Goal: Task Accomplishment & Management: Manage account settings

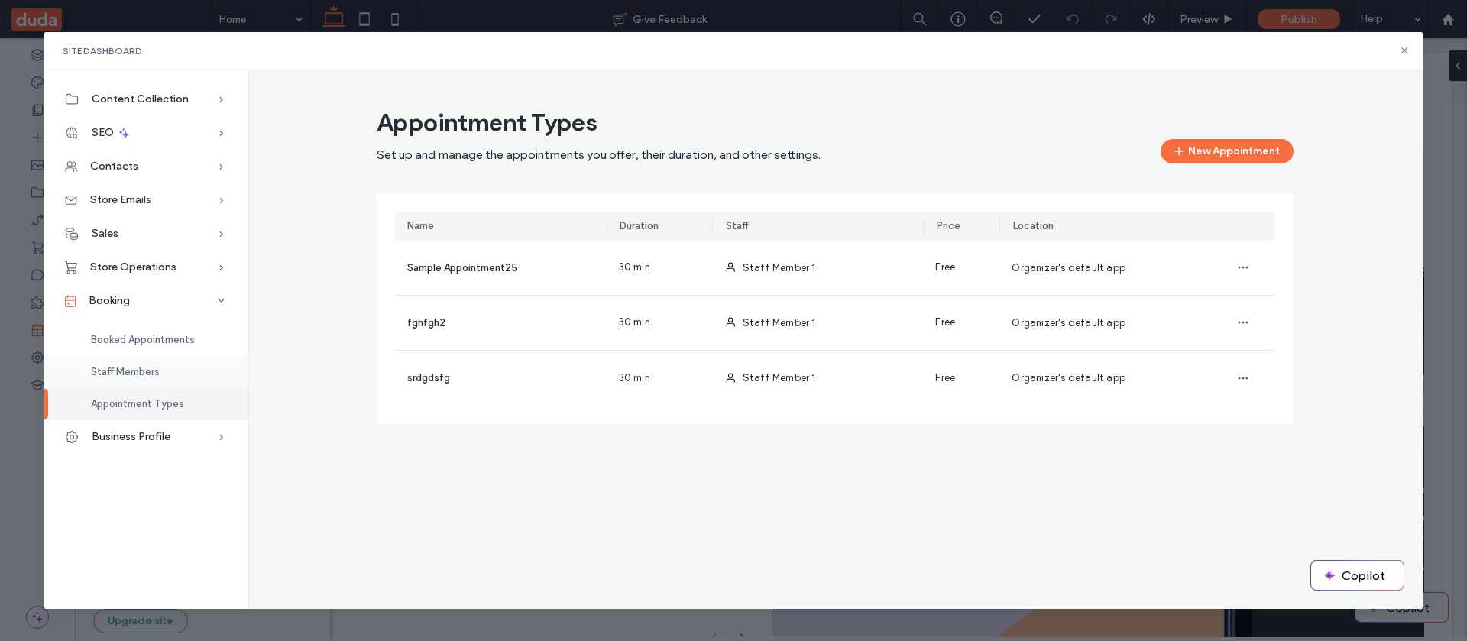
click at [134, 371] on span "Staff Members" at bounding box center [125, 371] width 69 height 11
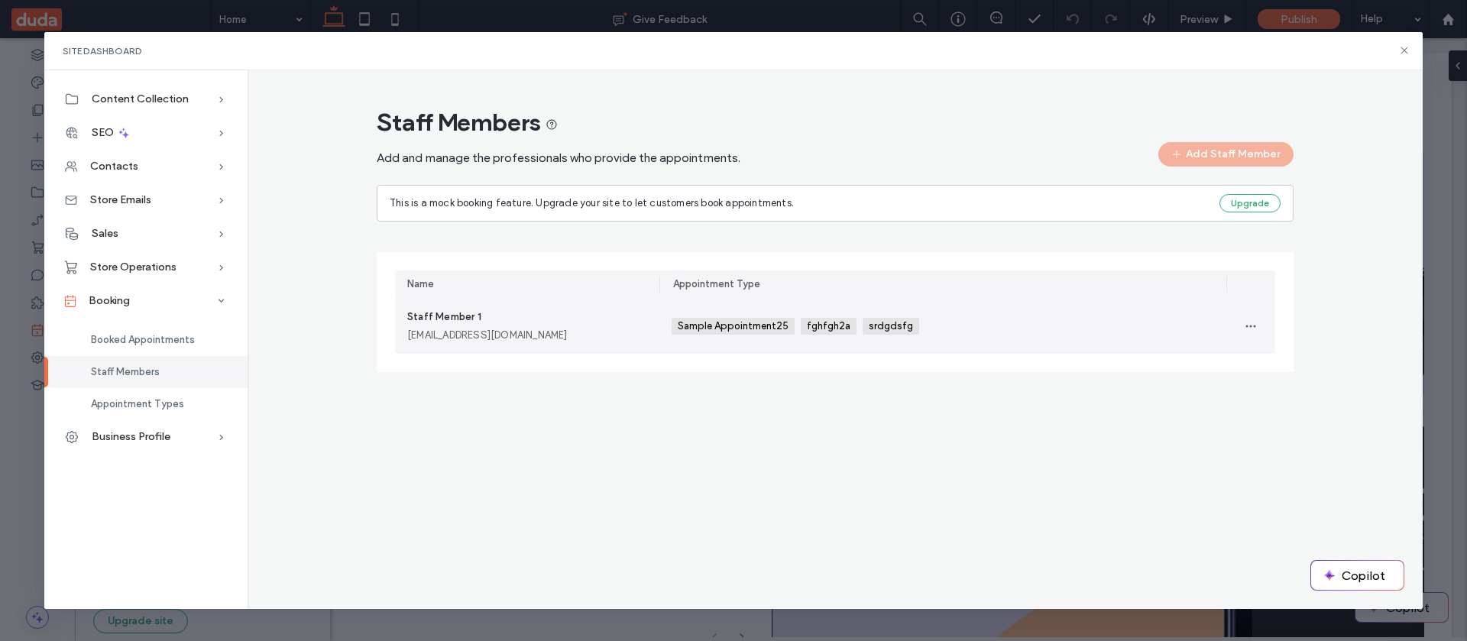
click at [556, 316] on div "Staff Member 1 staffmember1@example.com" at bounding box center [527, 326] width 240 height 34
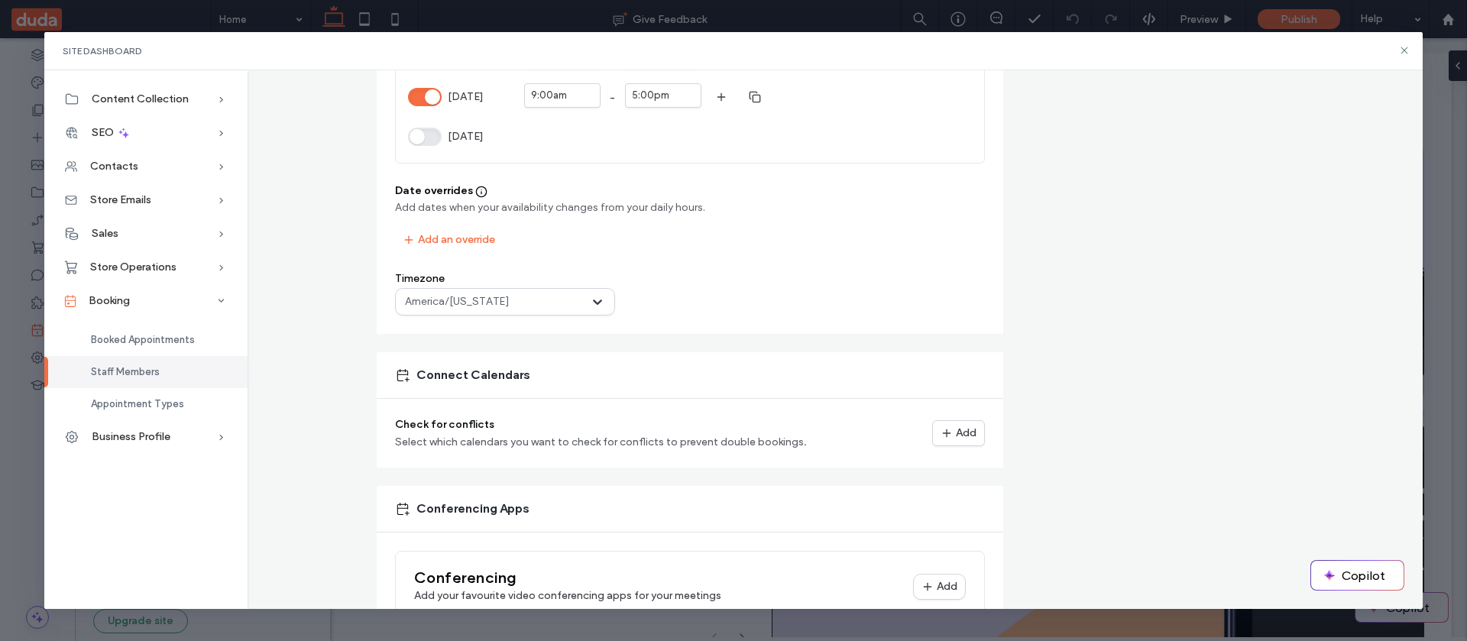
scroll to position [643, 0]
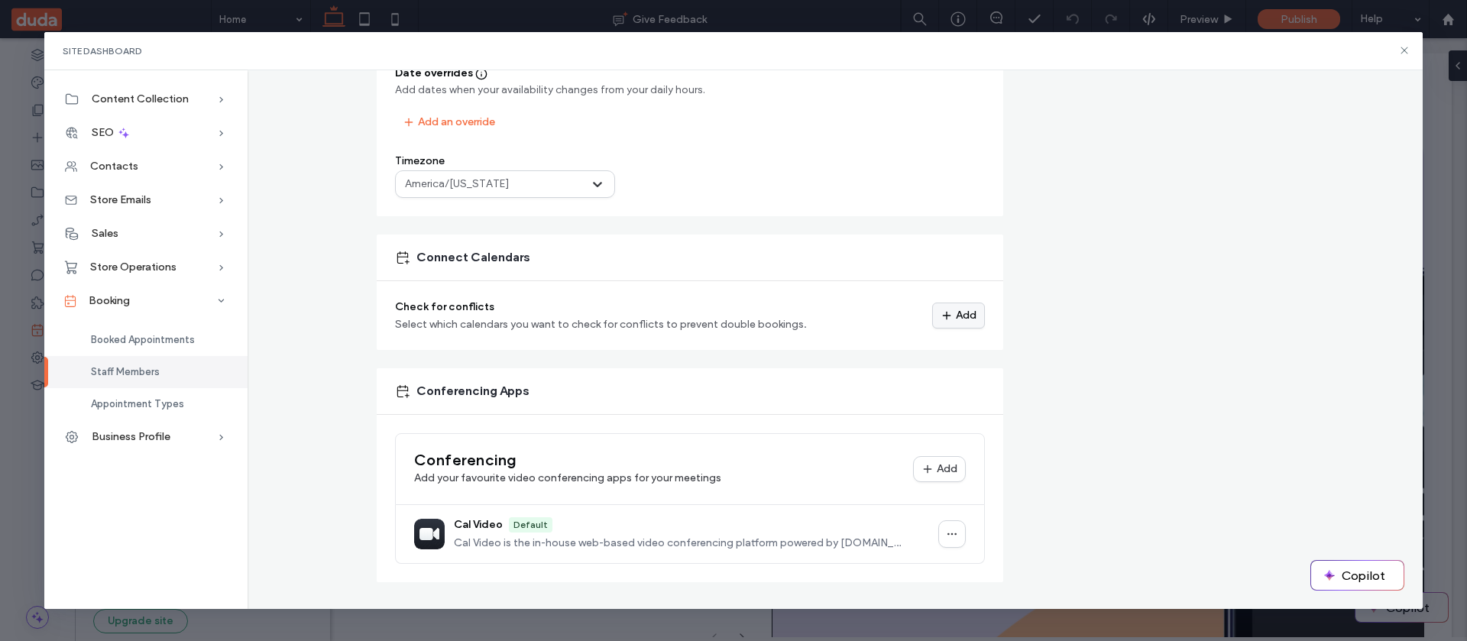
click at [953, 323] on button "Add" at bounding box center [958, 316] width 53 height 26
click at [0, 0] on div "Add Google Calendar" at bounding box center [0, 0] width 0 height 0
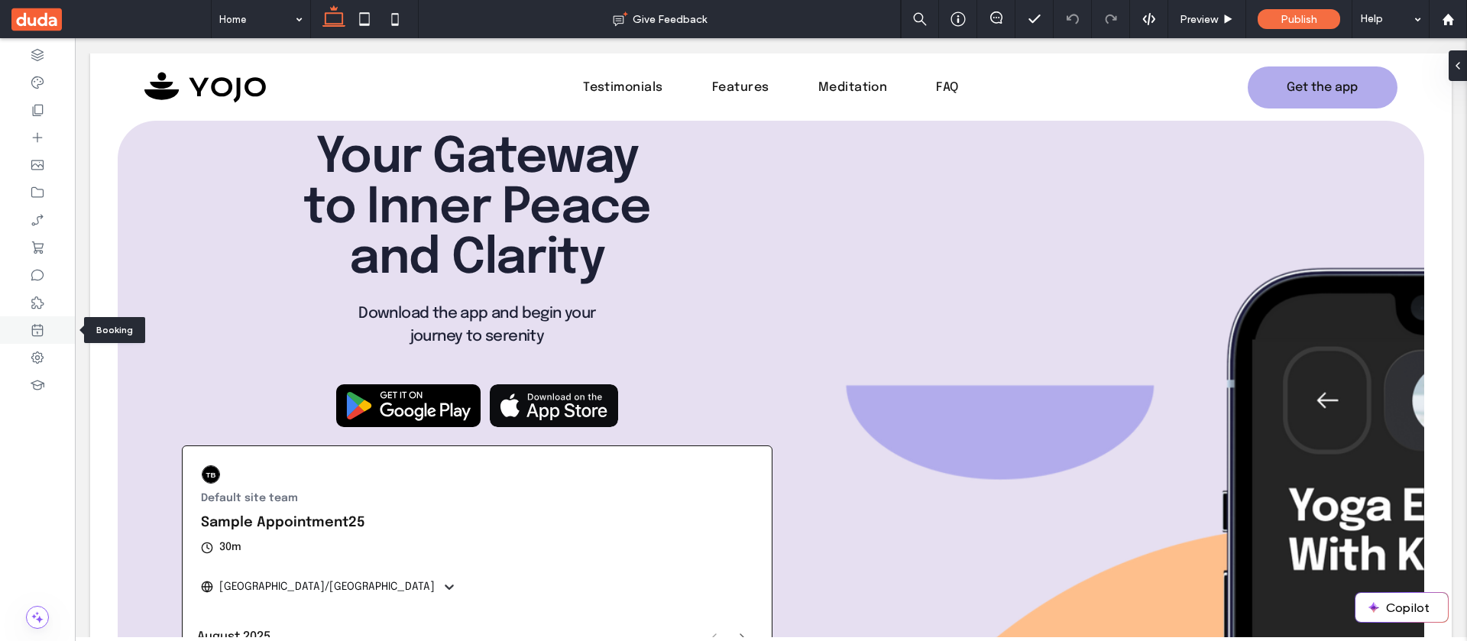
click at [33, 335] on icon at bounding box center [37, 329] width 15 height 15
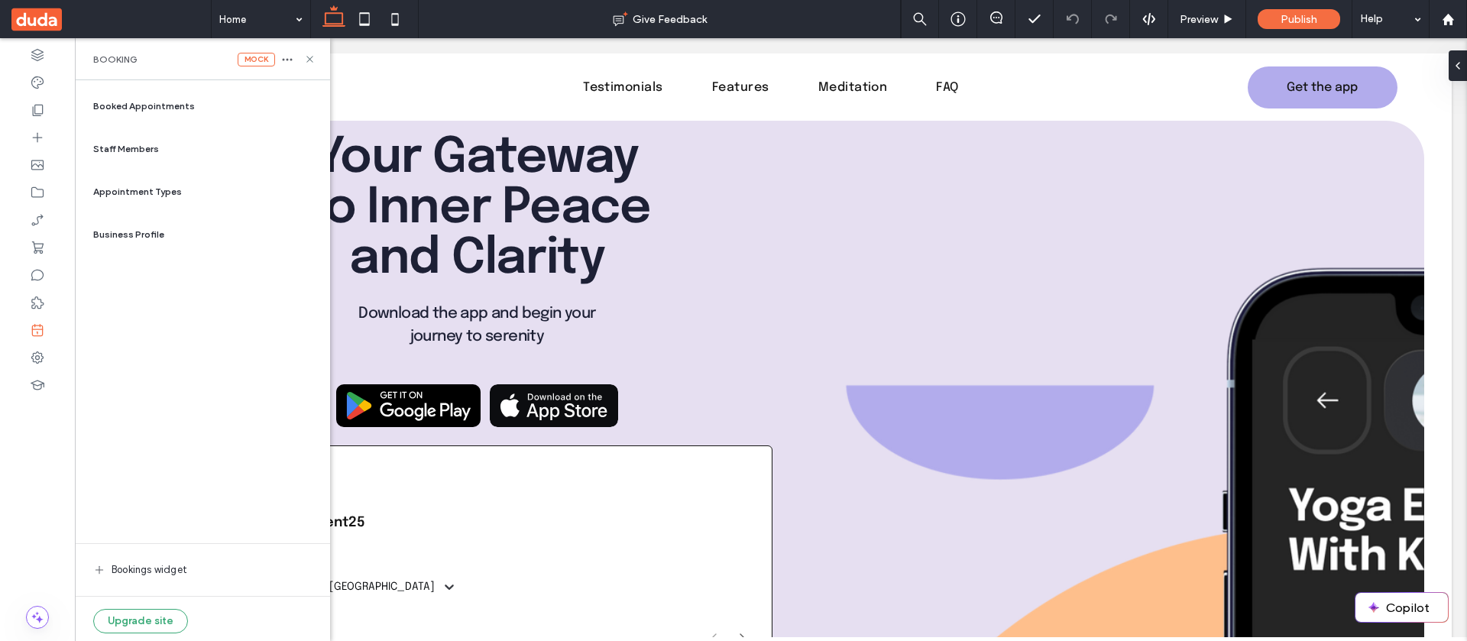
click at [153, 157] on div "Staff Members" at bounding box center [202, 149] width 231 height 37
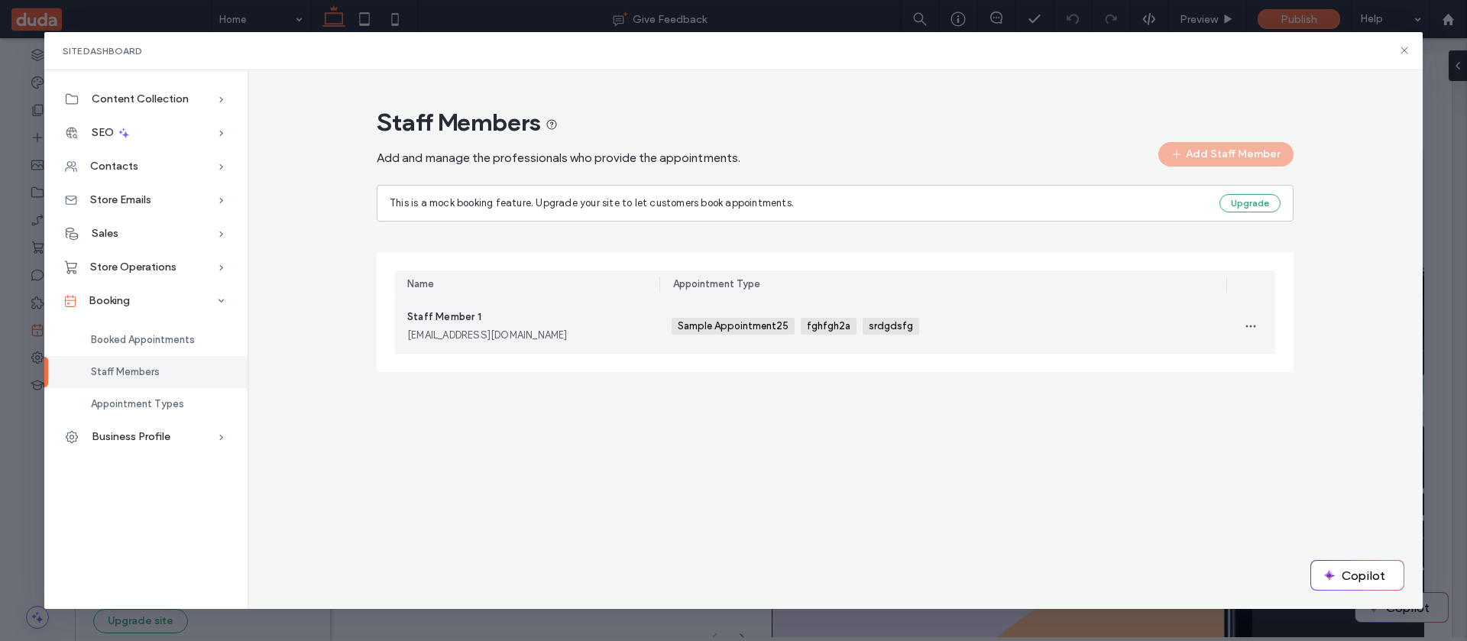
click at [546, 338] on div "[EMAIL_ADDRESS][DOMAIN_NAME]" at bounding box center [527, 335] width 240 height 15
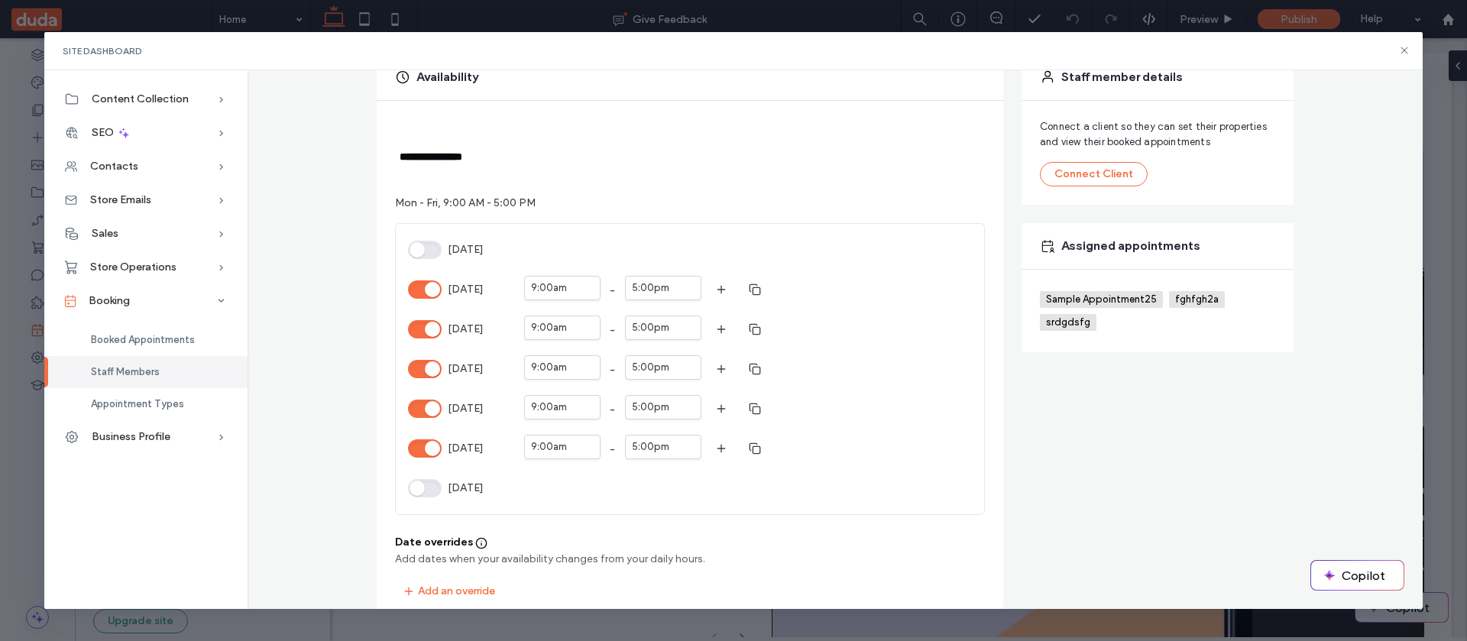
scroll to position [201, 0]
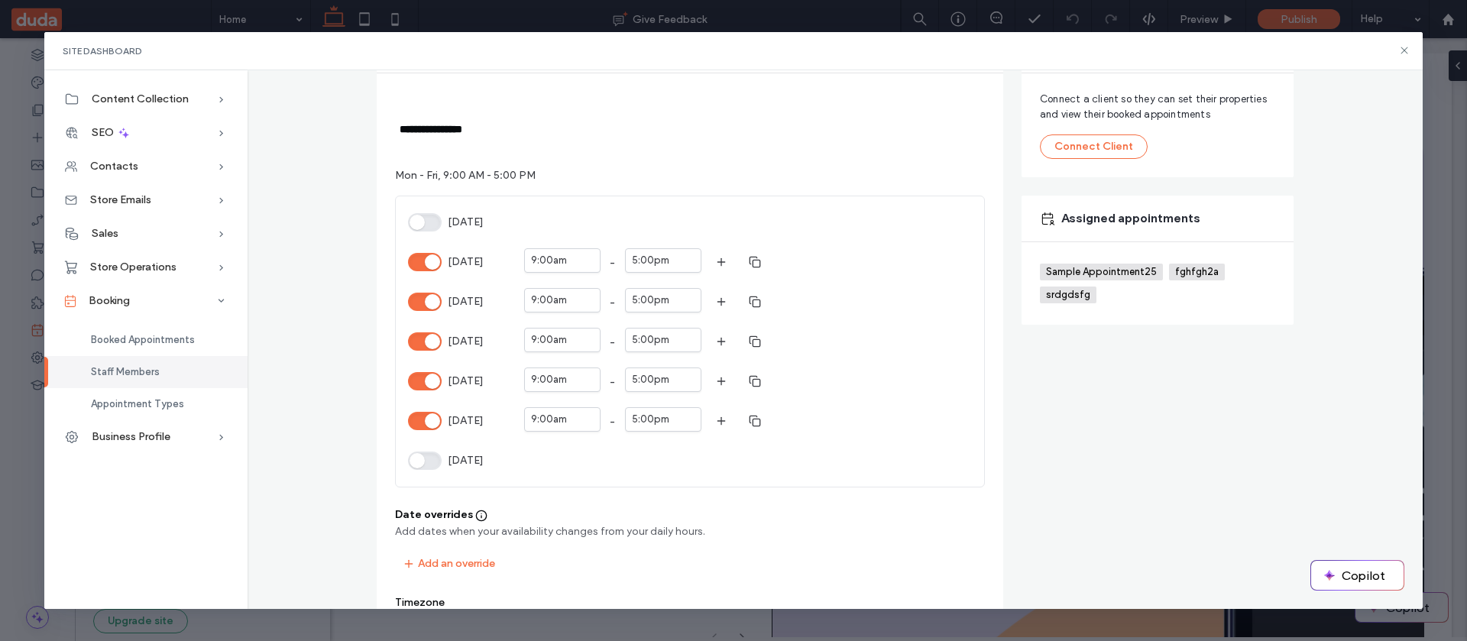
click at [418, 230] on button "[DATE]" at bounding box center [425, 222] width 34 height 18
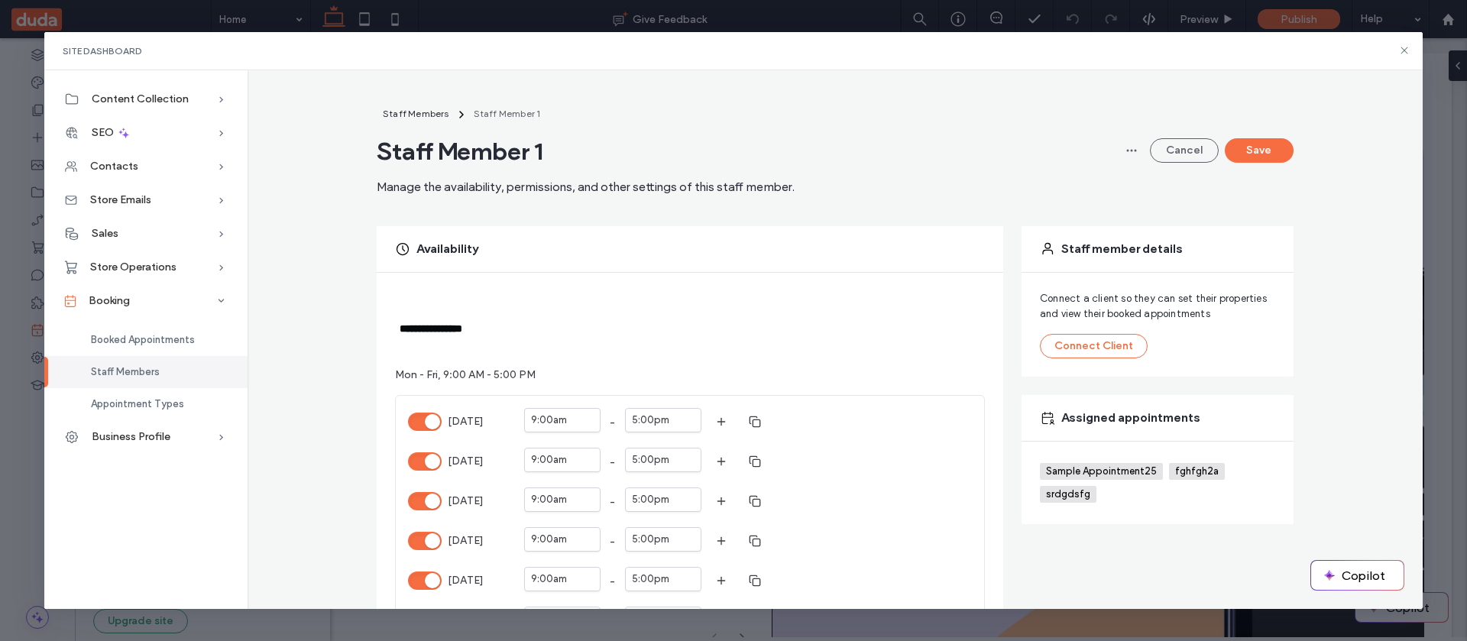
scroll to position [0, 0]
click at [1231, 151] on button "Save" at bounding box center [1259, 152] width 69 height 24
